Goal: Transaction & Acquisition: Purchase product/service

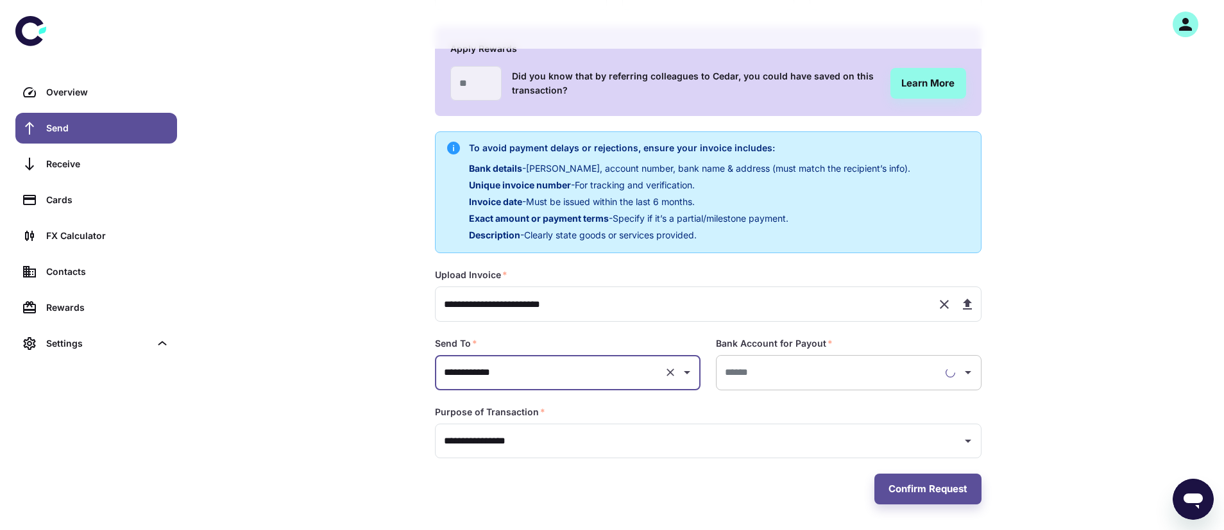
type input "**********"
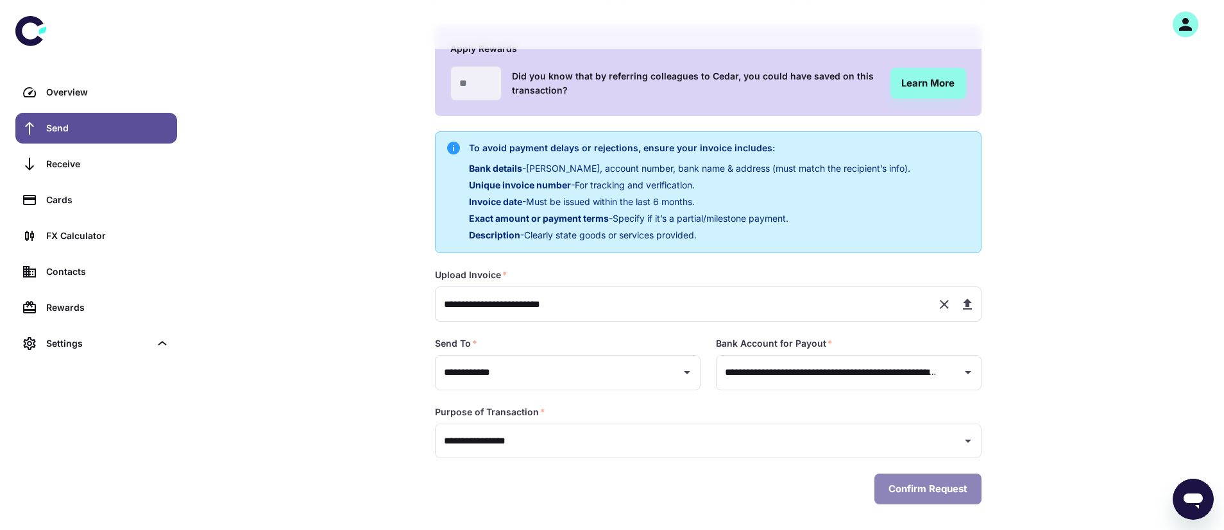
click at [927, 489] on button "Confirm Request" at bounding box center [927, 489] width 107 height 31
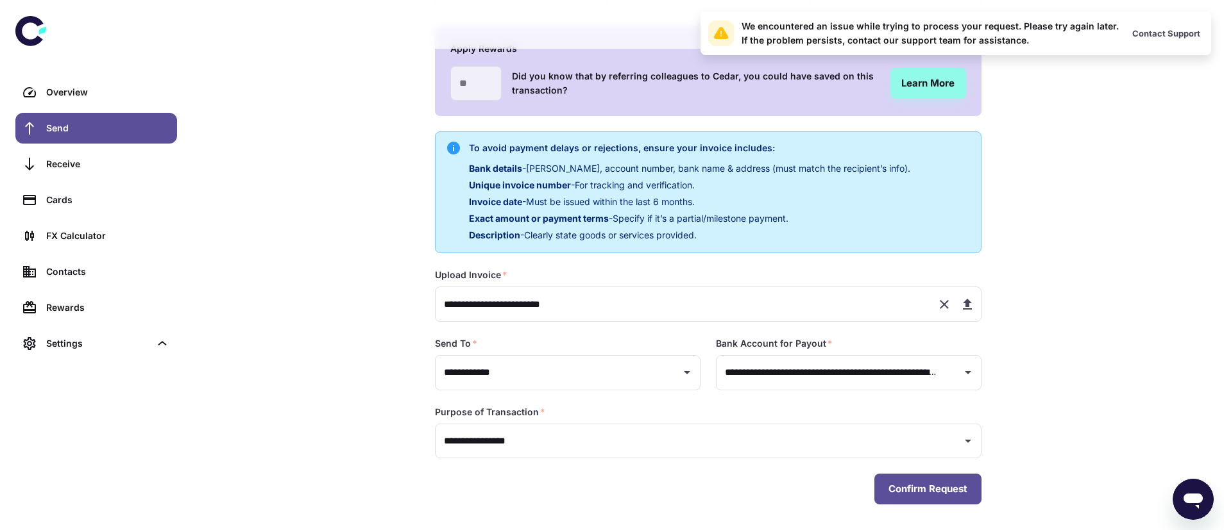
click at [948, 496] on button "Confirm Request" at bounding box center [927, 489] width 107 height 31
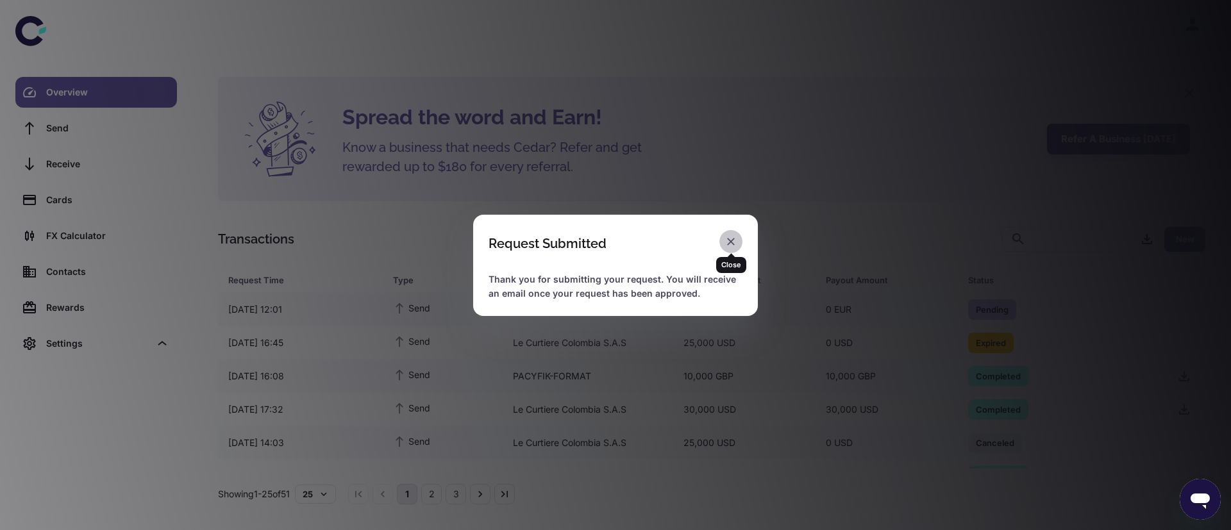
click at [734, 239] on icon "button" at bounding box center [731, 242] width 8 height 8
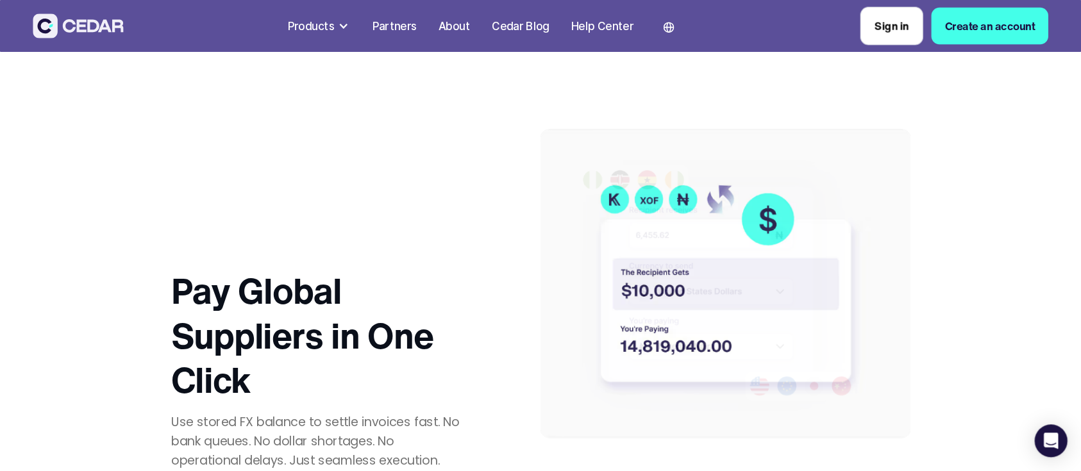
scroll to position [2023, 0]
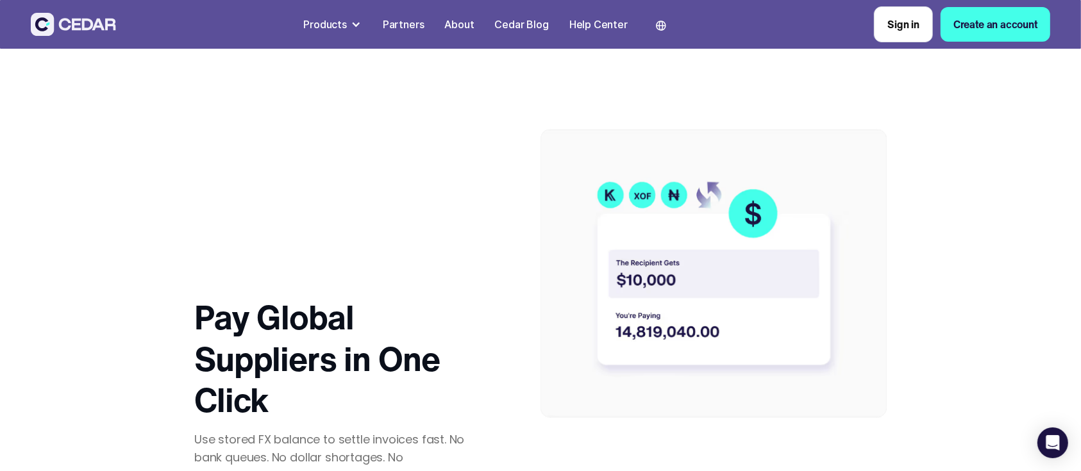
drag, startPoint x: 784, startPoint y: 8, endPoint x: 486, endPoint y: 94, distance: 309.6
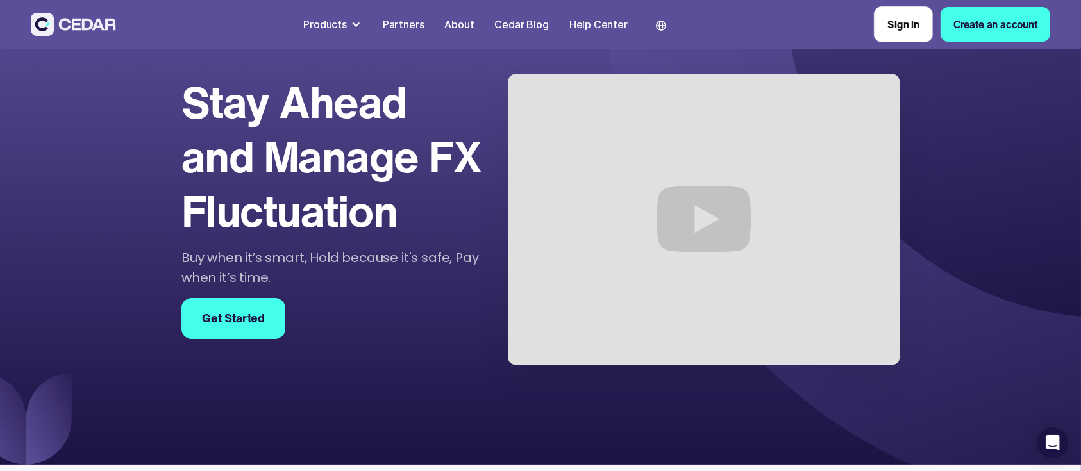
scroll to position [85, 0]
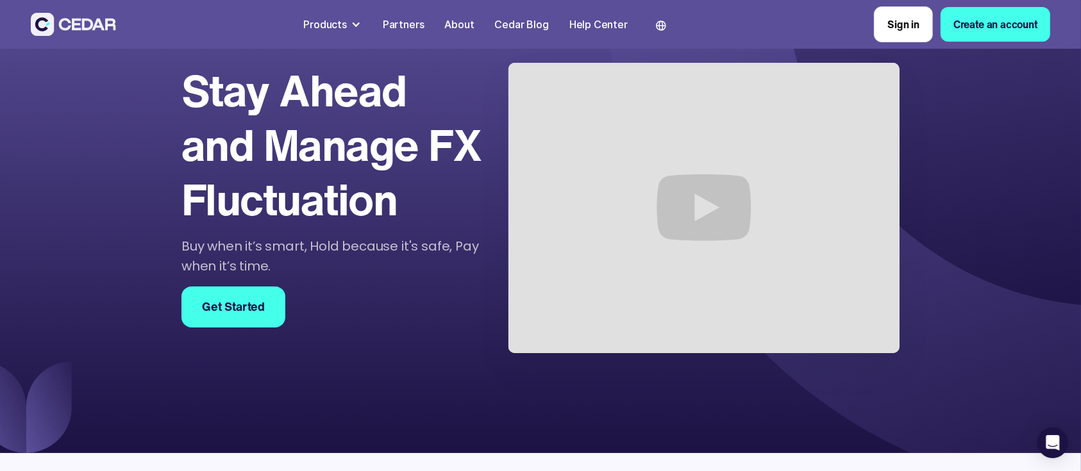
click at [210, 353] on section "Stay Ahead and Manage FX Fluctuation Buy when it’s smart, Hold because it's saf…" at bounding box center [540, 210] width 1081 height 487
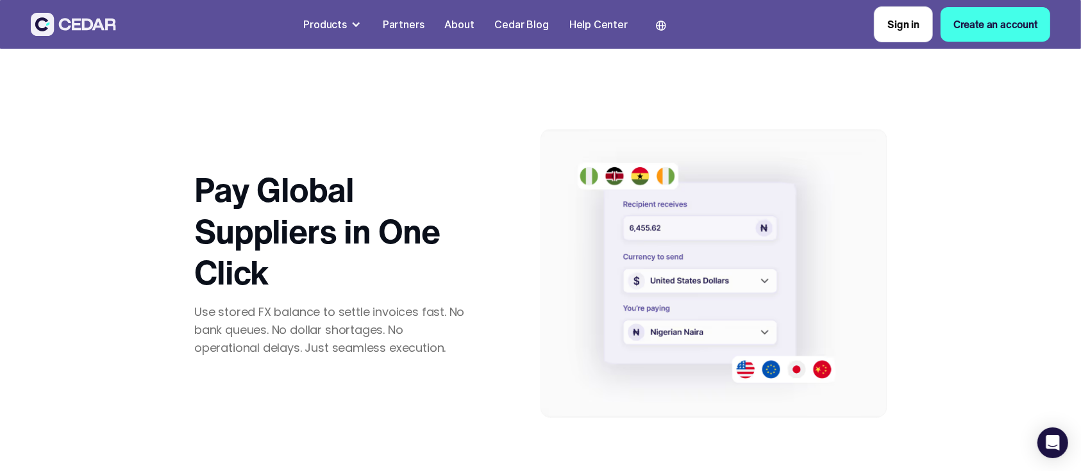
scroll to position [2156, 0]
